Goal: Find specific page/section

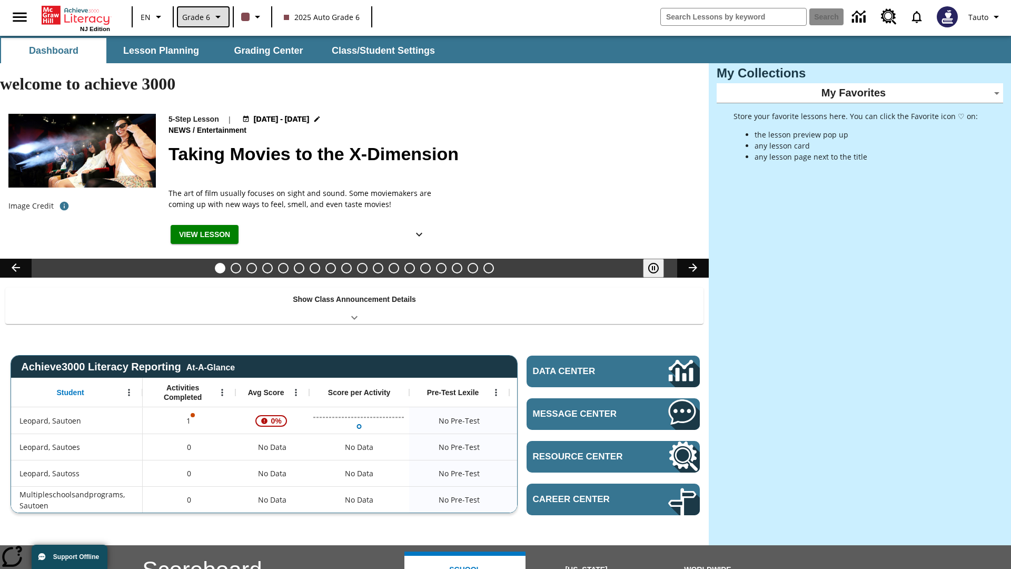
click at [202, 17] on span "Grade 6" at bounding box center [196, 17] width 28 height 11
click at [216, 72] on span "Grade 11" at bounding box center [202, 71] width 32 height 10
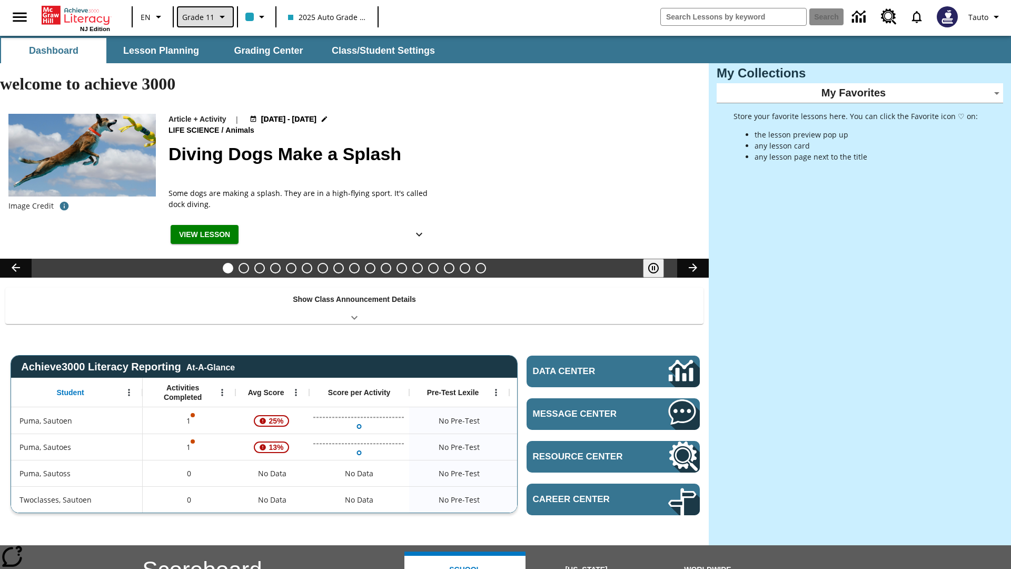
click at [204, 17] on span "Grade 11" at bounding box center [198, 17] width 32 height 11
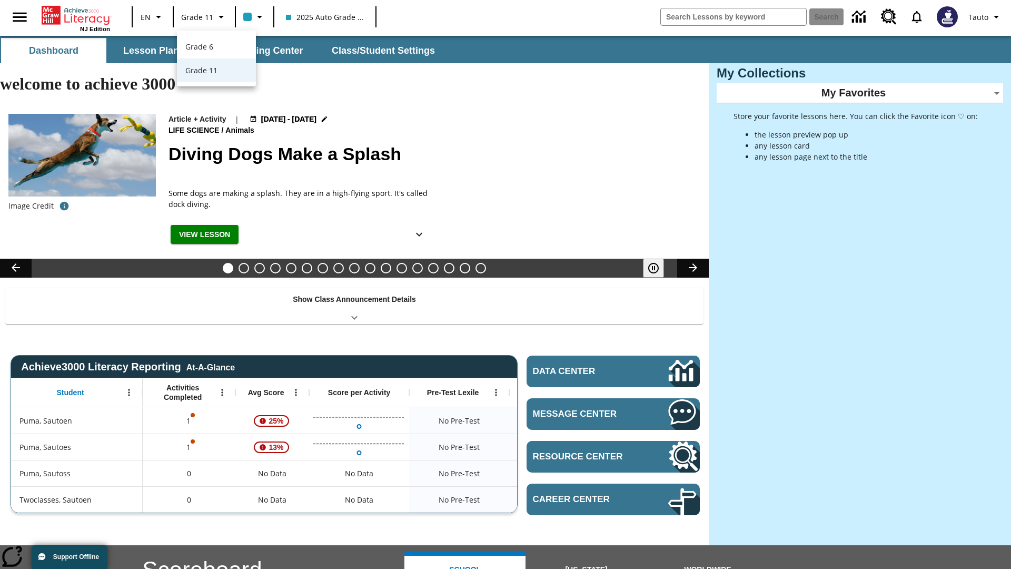
click at [506, 284] on div at bounding box center [505, 284] width 1011 height 569
click at [161, 51] on button "Lesson Planning" at bounding box center [161, 50] width 105 height 25
